Goal: Transaction & Acquisition: Purchase product/service

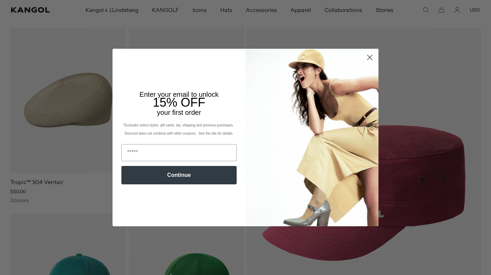
click at [369, 56] on circle "Close dialog" at bounding box center [369, 57] width 11 height 11
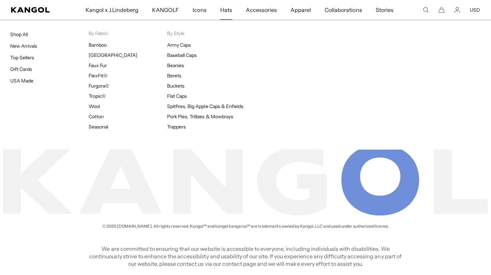
click at [226, 10] on span "Hats" at bounding box center [226, 10] width 12 height 20
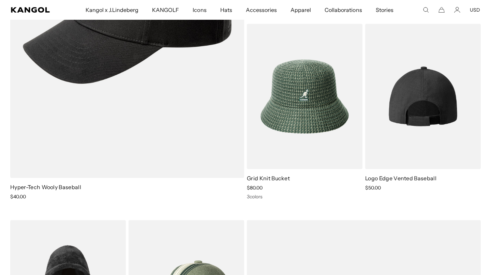
click at [410, 110] on img at bounding box center [422, 96] width 115 height 145
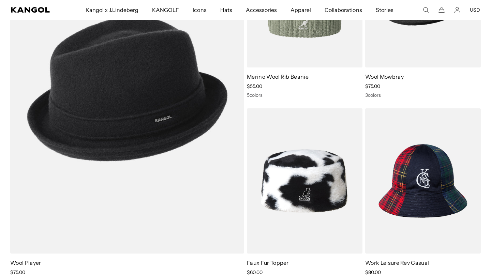
scroll to position [0, 140]
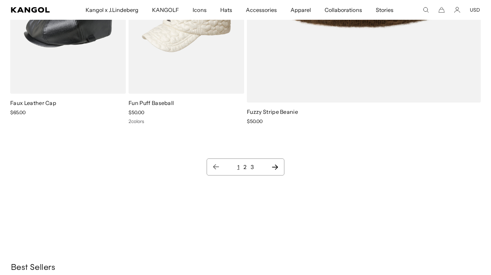
click at [245, 167] on link "2" at bounding box center [244, 167] width 3 height 7
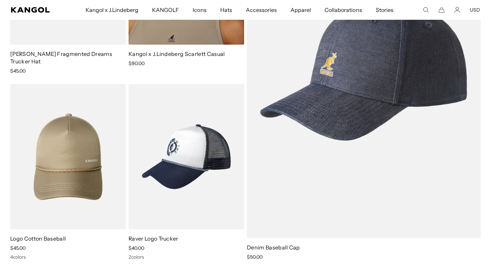
click at [311, 160] on img at bounding box center [364, 69] width 234 height 338
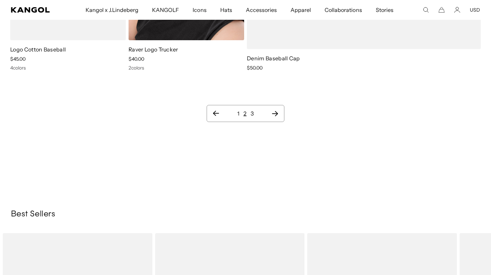
scroll to position [7268, 0]
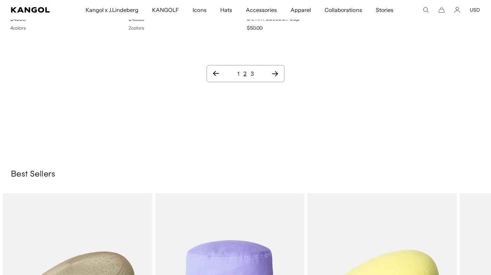
click at [252, 74] on link "3" at bounding box center [251, 73] width 3 height 7
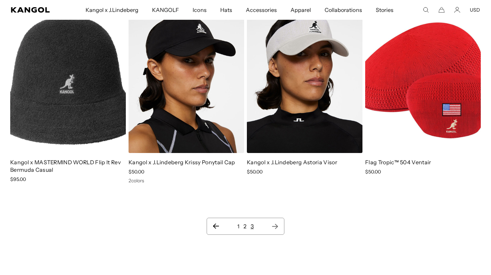
scroll to position [0, 140]
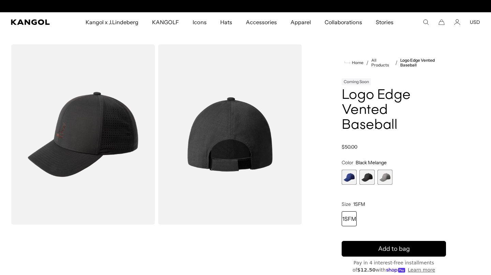
scroll to position [0, 140]
click at [104, 152] on img "Gallery Viewer" at bounding box center [83, 134] width 144 height 180
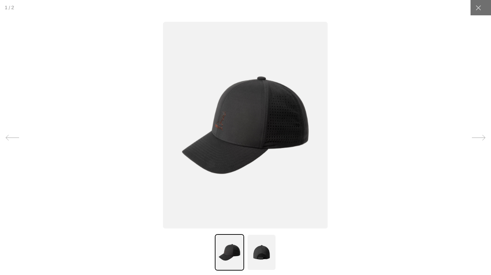
scroll to position [0, 0]
click at [262, 253] on img at bounding box center [261, 252] width 29 height 36
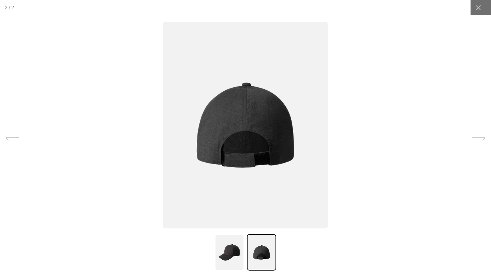
scroll to position [0, 140]
click at [232, 260] on img at bounding box center [229, 252] width 29 height 36
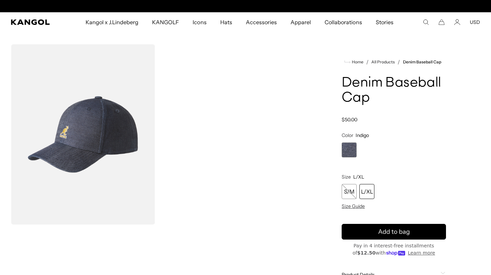
scroll to position [0, 140]
click at [371, 191] on div "L/XL" at bounding box center [366, 191] width 15 height 15
